Goal: Navigation & Orientation: Find specific page/section

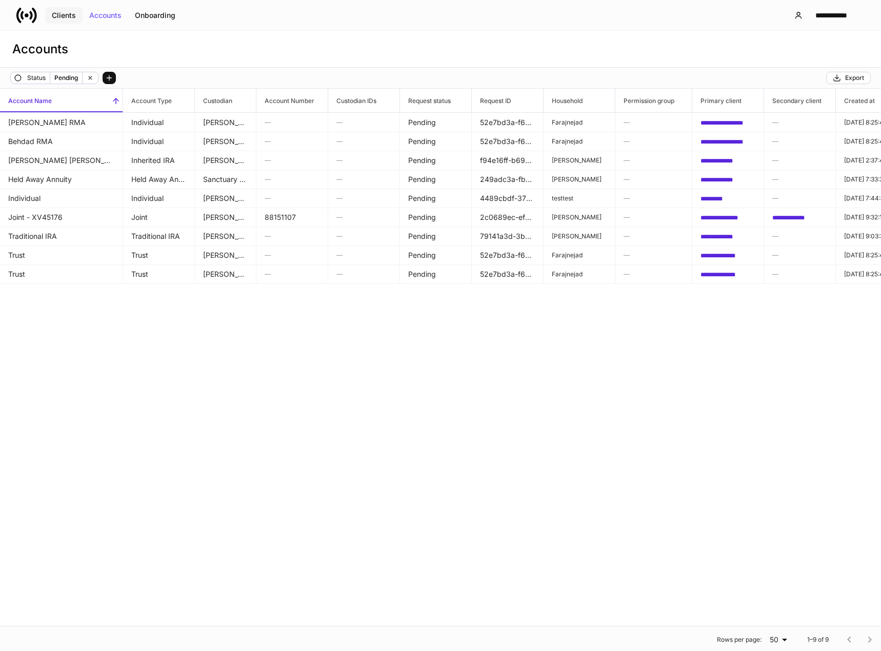
click at [59, 10] on button "Clients" at bounding box center [63, 15] width 37 height 16
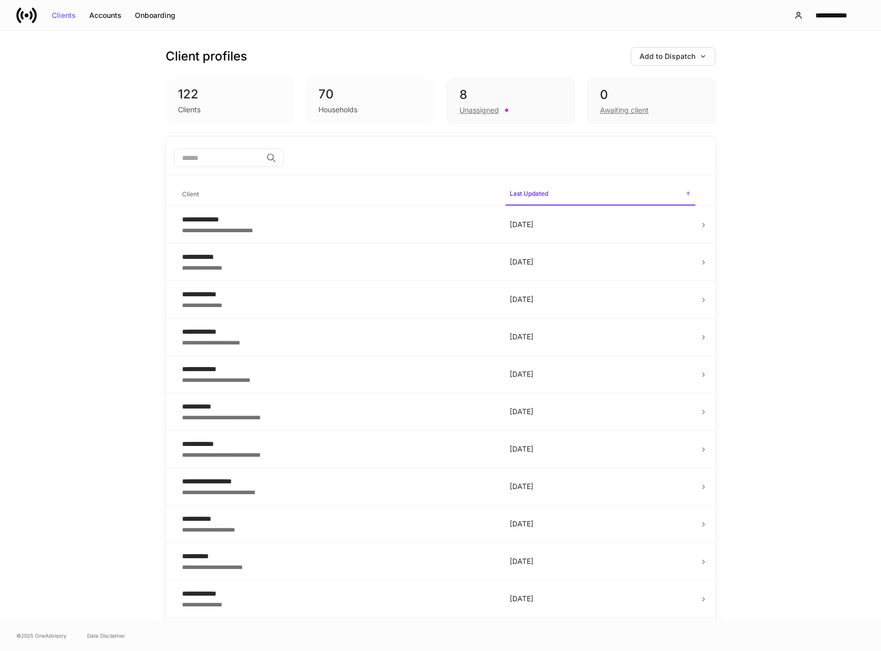
click at [330, 102] on div "70" at bounding box center [370, 94] width 104 height 16
click at [335, 119] on div "70 Households" at bounding box center [370, 101] width 128 height 46
click at [90, 15] on div "Accounts" at bounding box center [105, 15] width 32 height 7
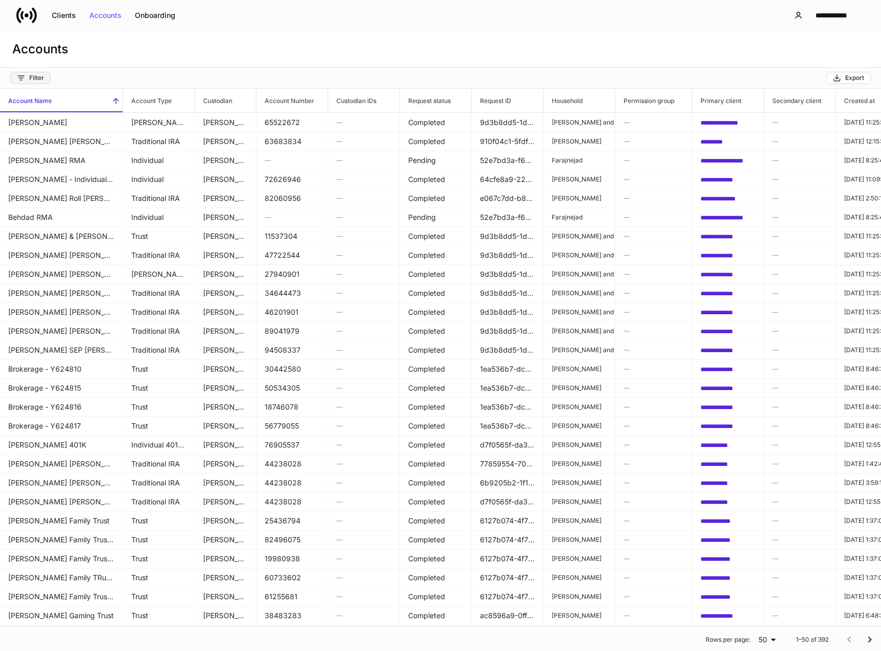
click at [46, 76] on button "Filter" at bounding box center [30, 78] width 41 height 12
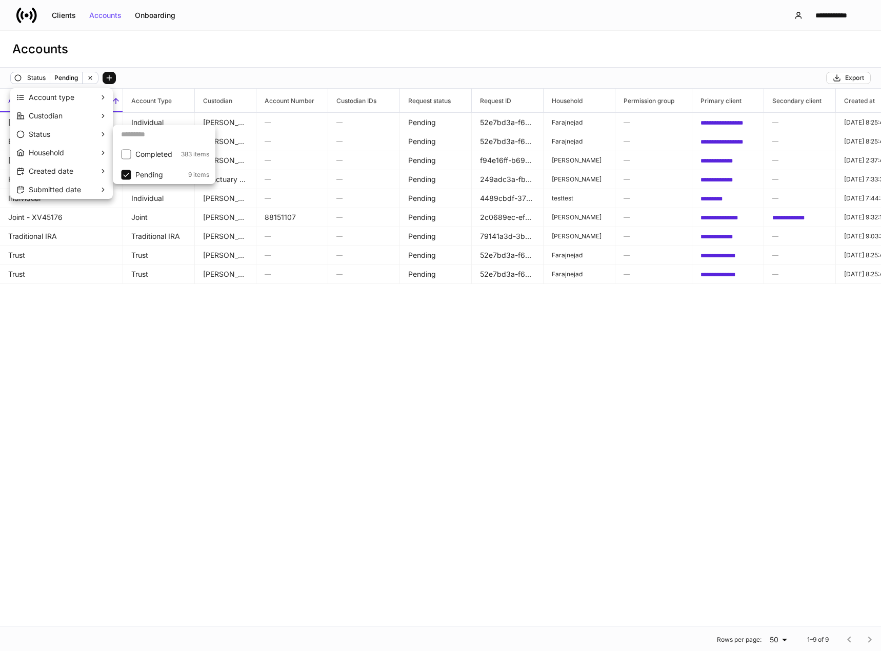
click at [379, 313] on div at bounding box center [440, 325] width 881 height 651
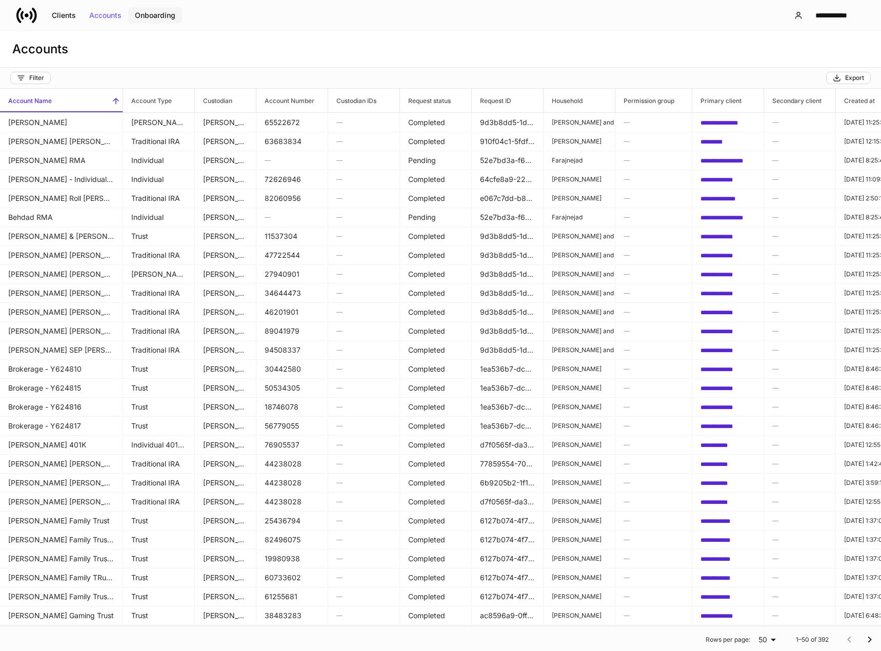
click at [143, 15] on div "Onboarding" at bounding box center [155, 15] width 41 height 7
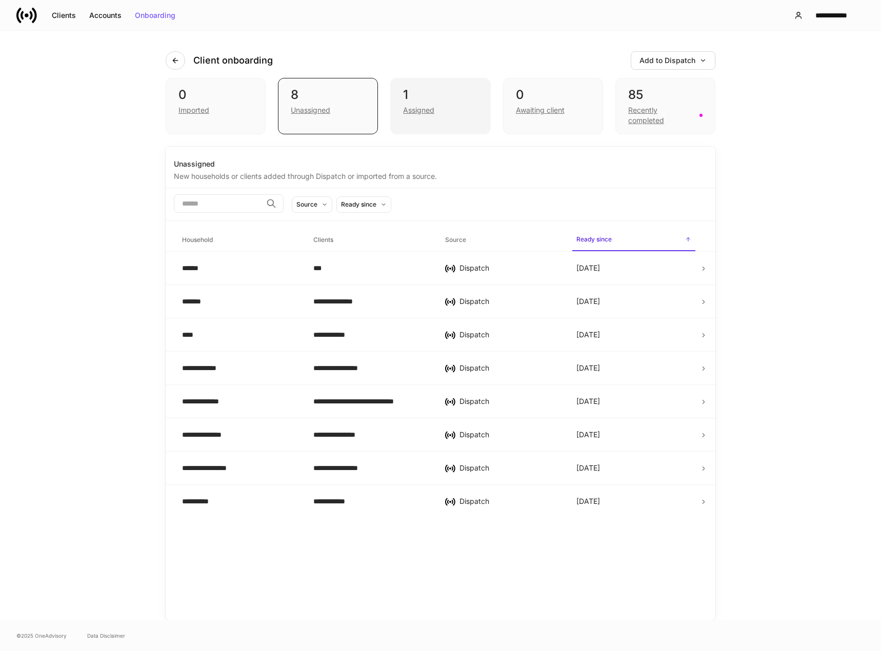
click at [416, 111] on div "Assigned" at bounding box center [418, 110] width 31 height 10
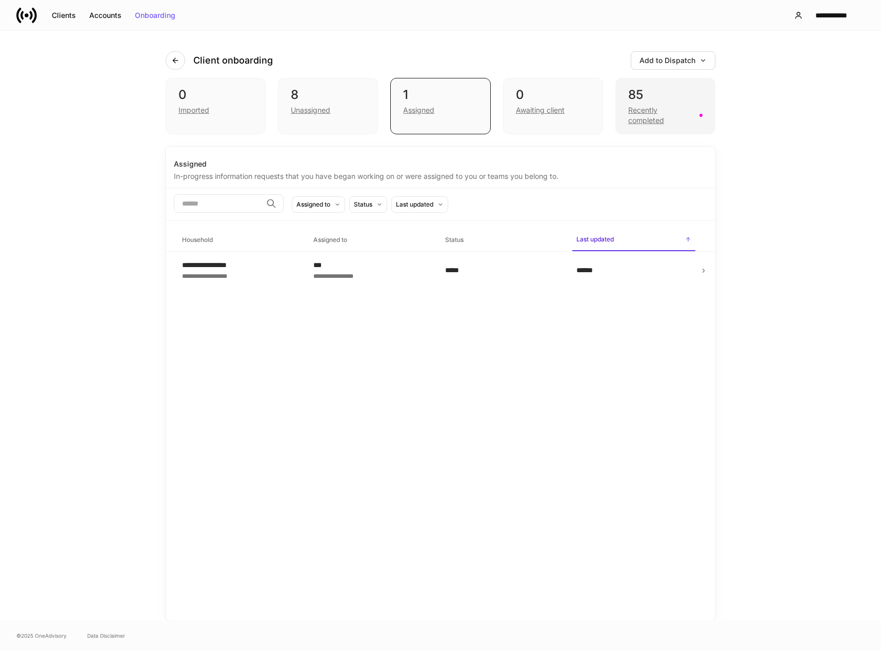
click at [642, 116] on div "Recently completed" at bounding box center [660, 115] width 65 height 21
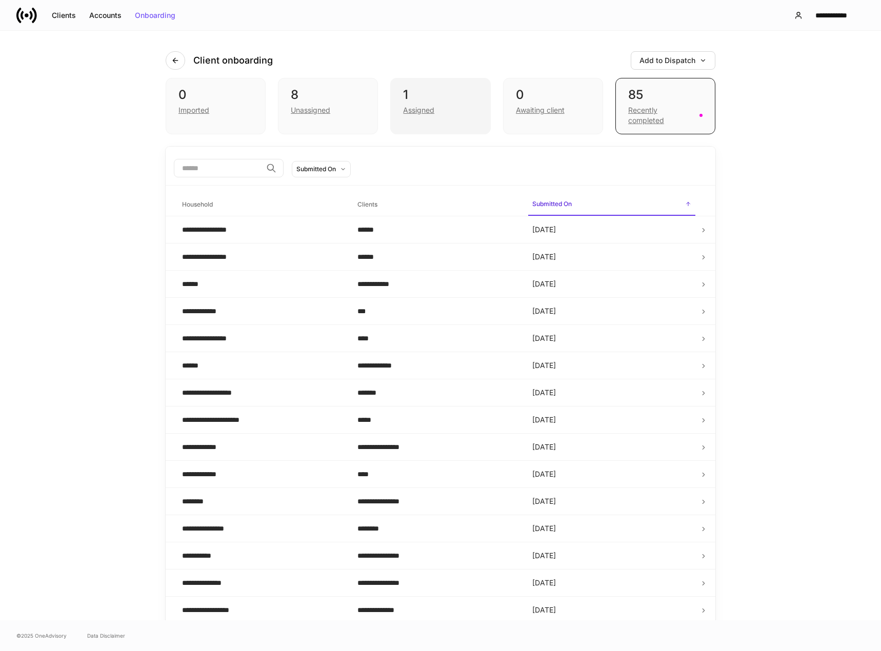
click at [423, 106] on div "Assigned" at bounding box center [418, 110] width 31 height 10
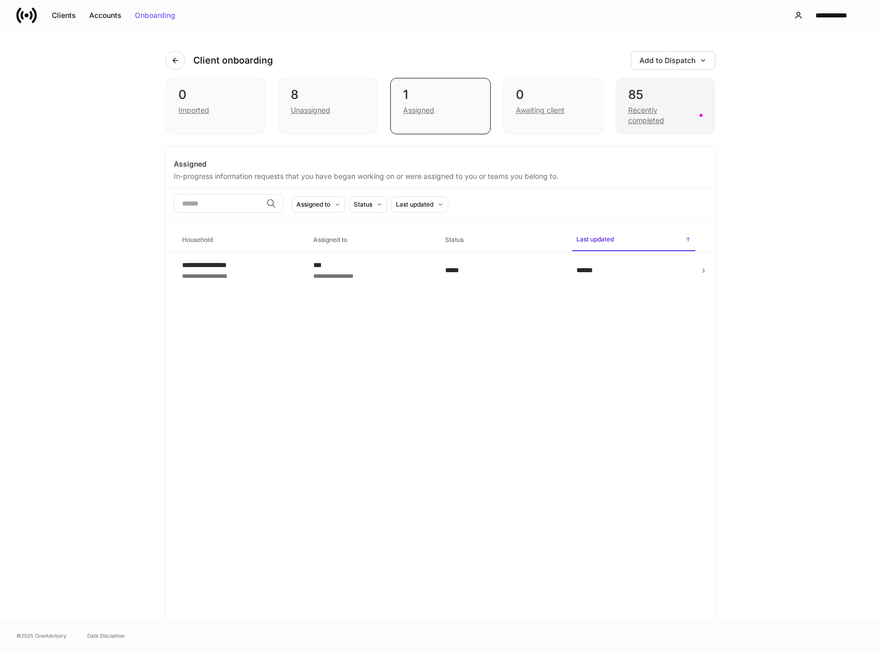
click at [643, 118] on div "Recently completed" at bounding box center [660, 115] width 65 height 21
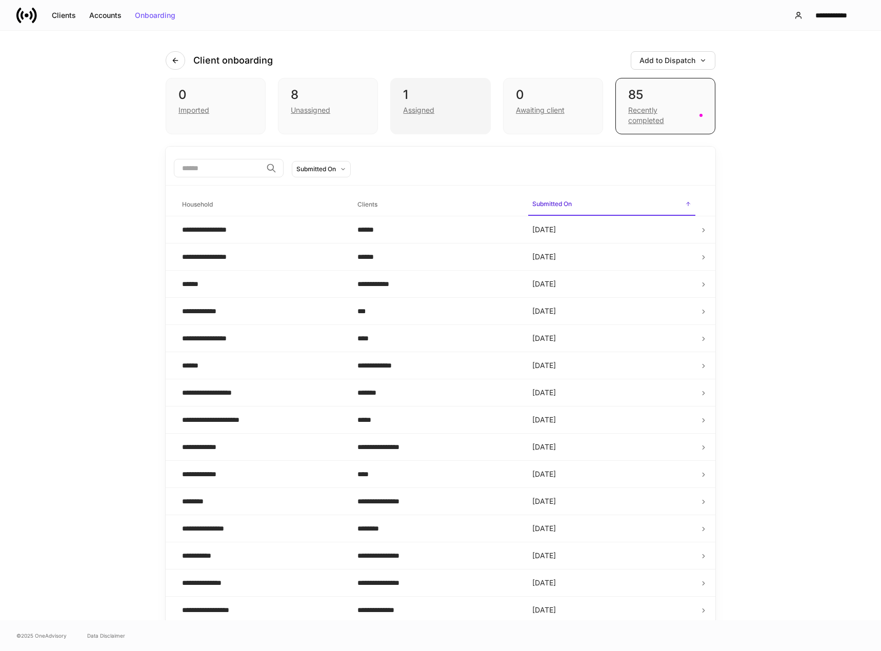
click at [410, 111] on div "Assigned" at bounding box center [418, 110] width 31 height 10
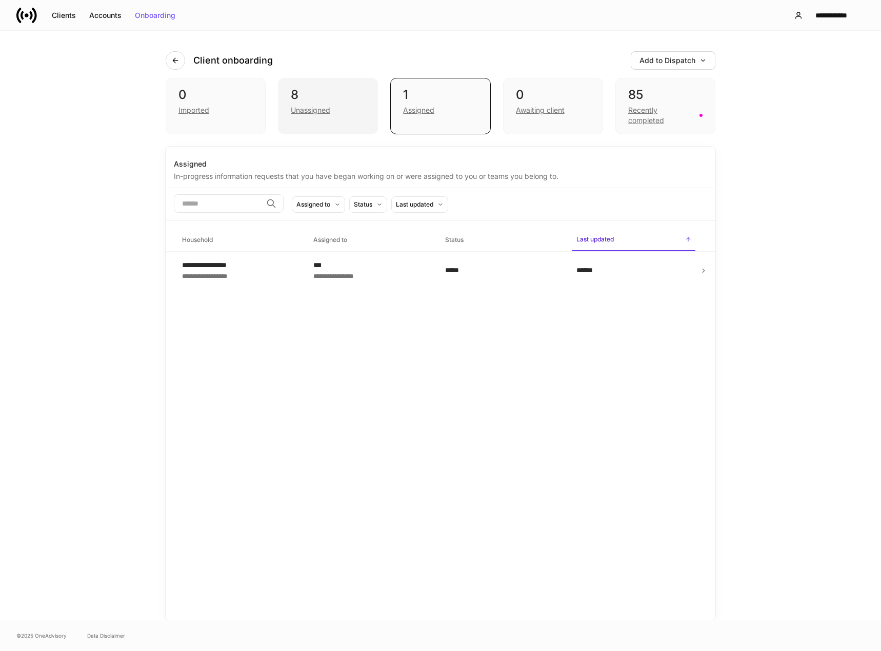
click at [304, 109] on div "Unassigned" at bounding box center [310, 110] width 39 height 10
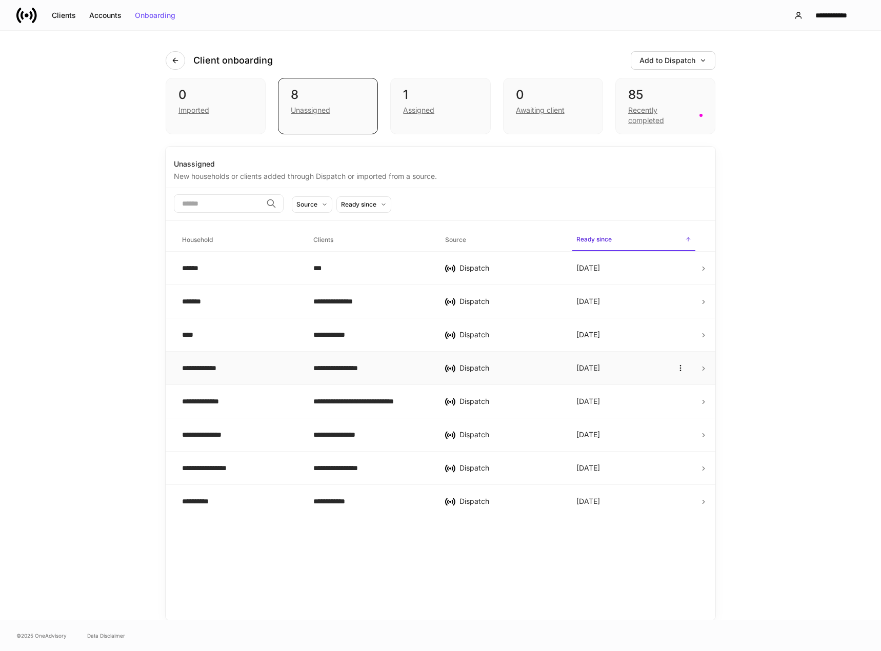
click at [226, 365] on div "**********" at bounding box center [239, 368] width 115 height 10
click at [636, 114] on div "Recently completed" at bounding box center [660, 115] width 65 height 21
